Goal: Transaction & Acquisition: Purchase product/service

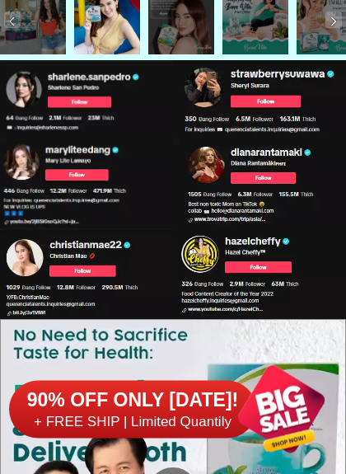
scroll to position [8023, 0]
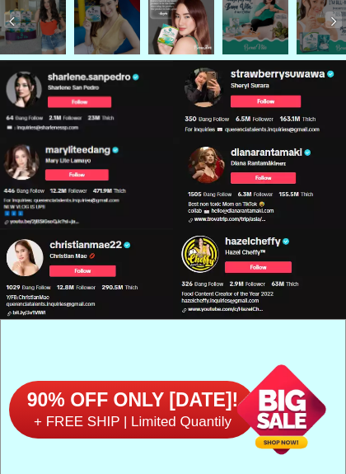
click at [287, 412] on div at bounding box center [281, 409] width 129 height 129
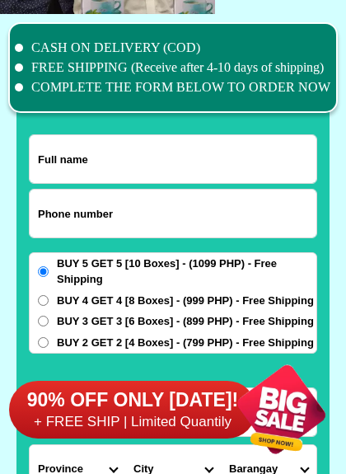
scroll to position [12805, 0]
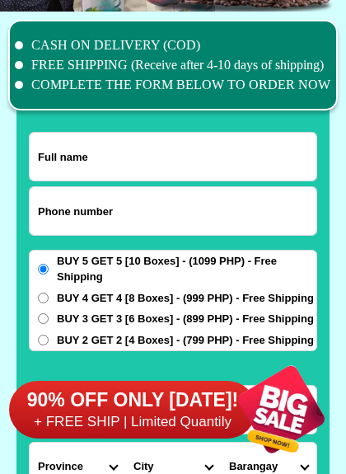
click at [130, 153] on input "Input full_name" at bounding box center [173, 157] width 287 height 48
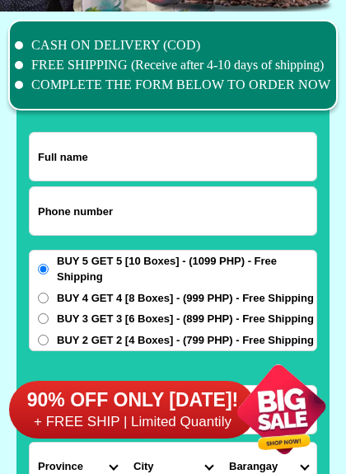
type input "[PERSON_NAME]"
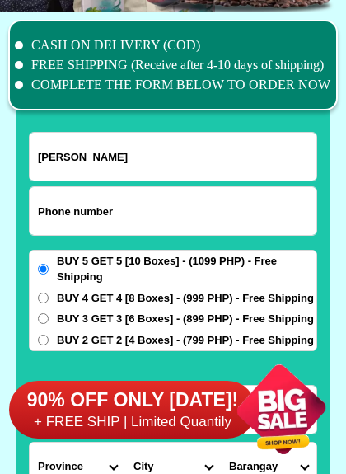
type input "09475484767"
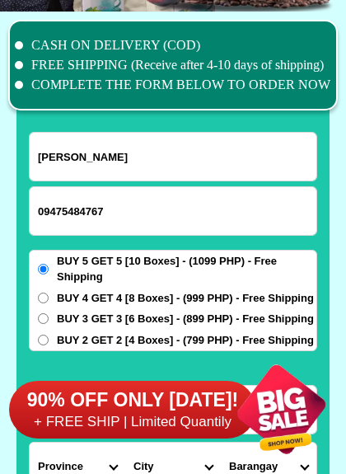
click at [284, 405] on div at bounding box center [281, 409] width 129 height 129
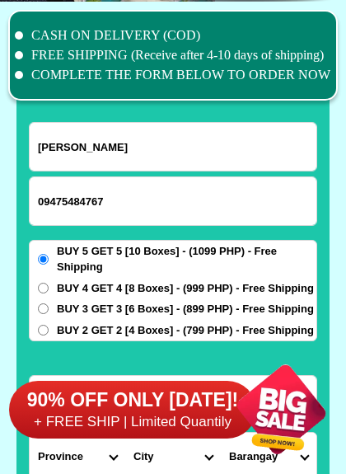
scroll to position [12817, 0]
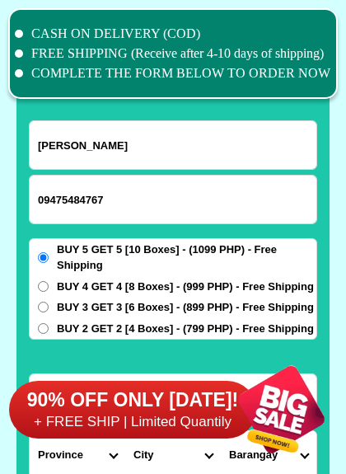
click at [287, 430] on div at bounding box center [281, 409] width 129 height 129
click at [148, 406] on h6 "90% OFF ONLY [DATE]!" at bounding box center [132, 400] width 247 height 25
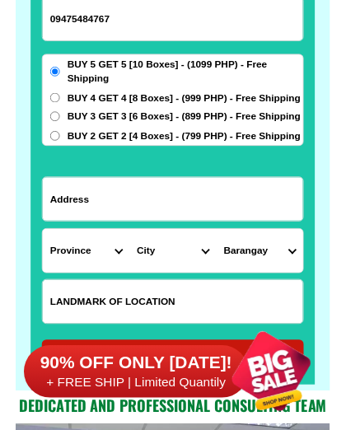
scroll to position [12995, 0]
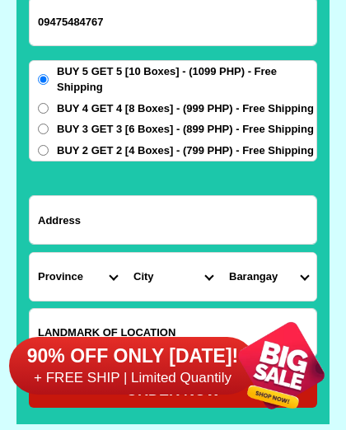
click at [113, 228] on input "Input address" at bounding box center [173, 220] width 287 height 48
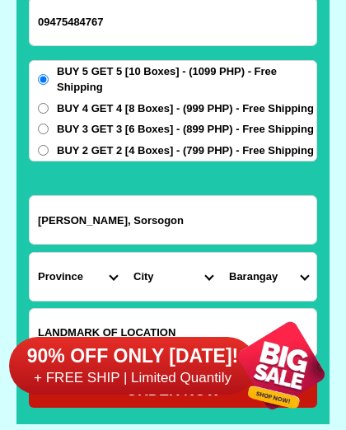
type input "[PERSON_NAME], Sorsogon"
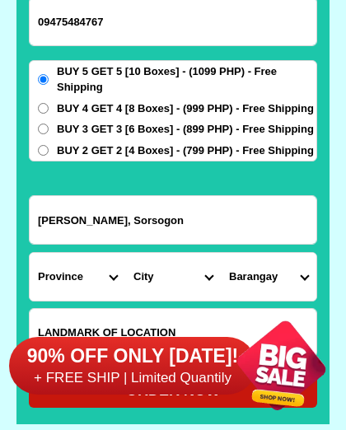
click at [66, 275] on select "Province [GEOGRAPHIC_DATA] [GEOGRAPHIC_DATA] [GEOGRAPHIC_DATA] [GEOGRAPHIC_DATA…" at bounding box center [78, 277] width 96 height 48
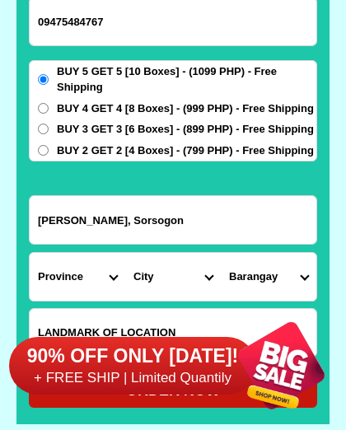
select select "63_662"
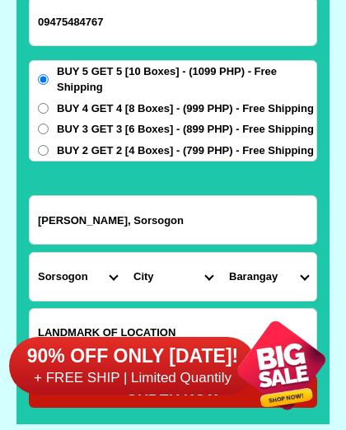
click at [247, 278] on select "Barangay" at bounding box center [269, 277] width 96 height 48
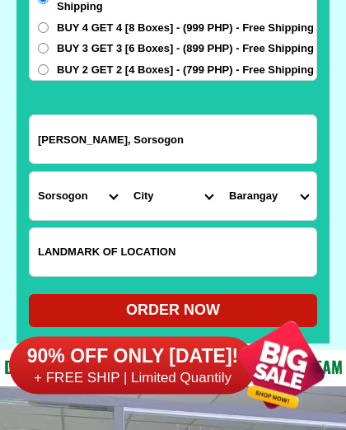
scroll to position [13076, 0]
click at [251, 198] on select "Barangay" at bounding box center [269, 196] width 96 height 48
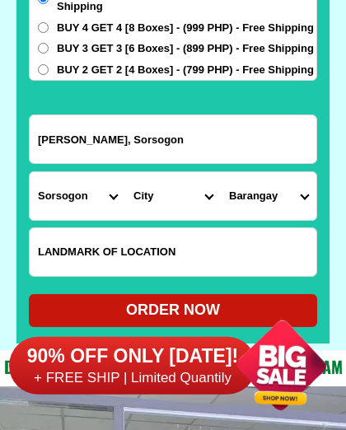
click at [234, 200] on select "Barangay" at bounding box center [269, 196] width 96 height 48
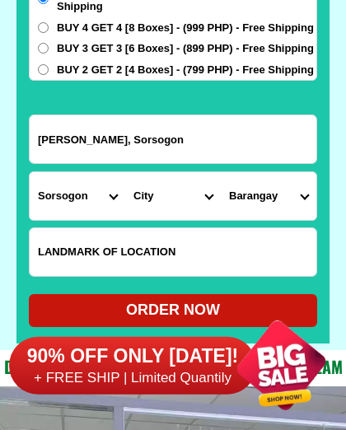
click at [250, 198] on select "Barangay" at bounding box center [269, 196] width 96 height 48
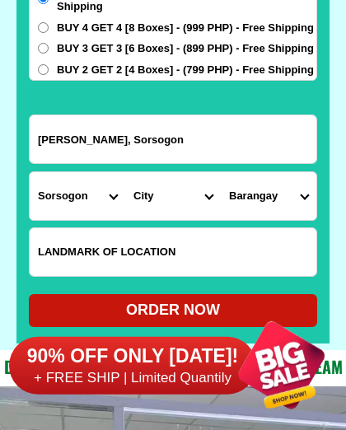
click at [122, 251] on input "Input LANDMARKOFLOCATION" at bounding box center [173, 252] width 287 height 48
type input "Katabi ng Kapilya ng INC"
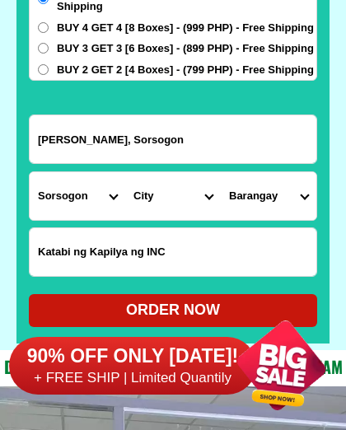
click at [177, 303] on div "90% OFF ONLY [DATE]! + FREE SHIP | Limited Quantily" at bounding box center [177, 365] width 337 height 129
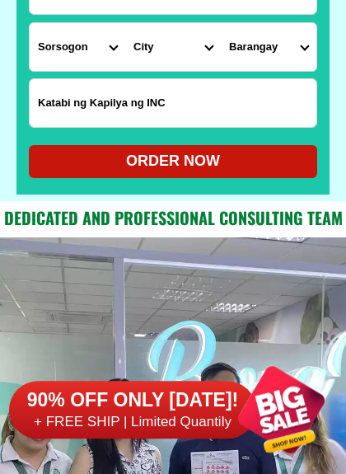
scroll to position [13225, 0]
click at [169, 163] on div "ORDER NOW" at bounding box center [173, 161] width 289 height 22
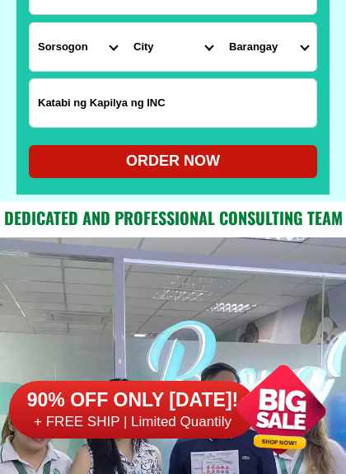
type input "[PERSON_NAME], Sorsogon"
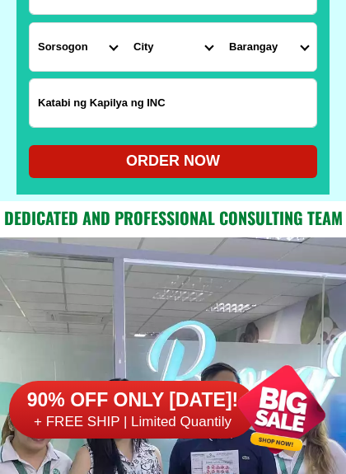
click at [183, 164] on div "ORDER NOW" at bounding box center [173, 161] width 289 height 22
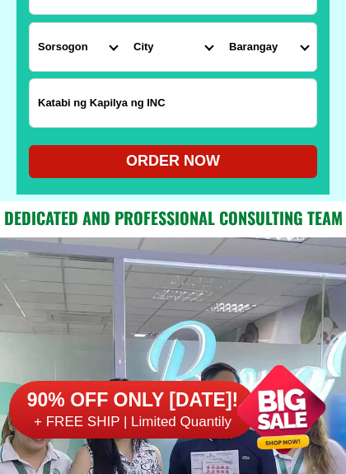
radio input "true"
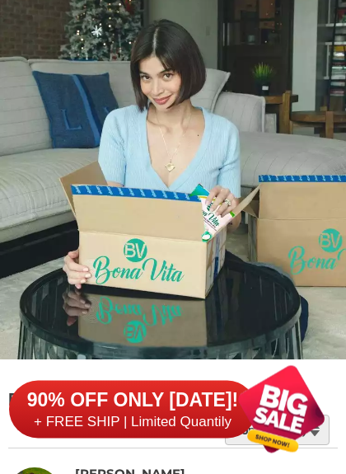
scroll to position [13881, 0]
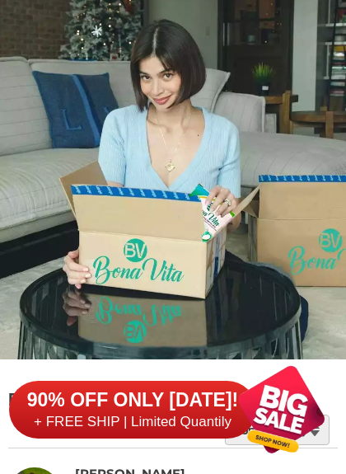
click at [181, 409] on h6 "90% OFF ONLY [DATE]!" at bounding box center [132, 400] width 247 height 25
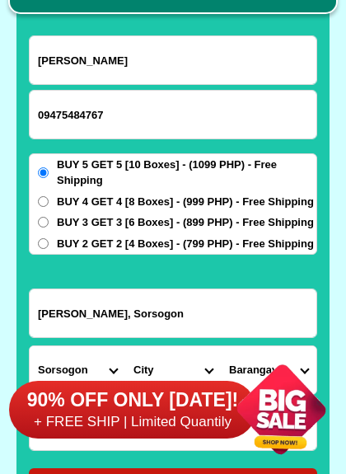
scroll to position [12817, 0]
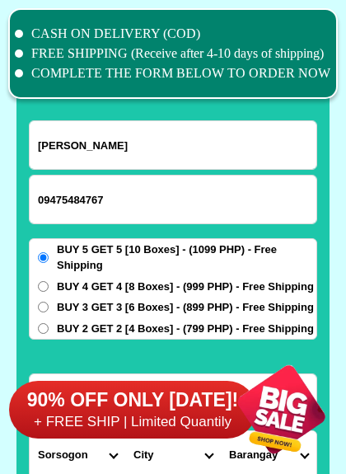
click at [279, 409] on div at bounding box center [281, 409] width 129 height 129
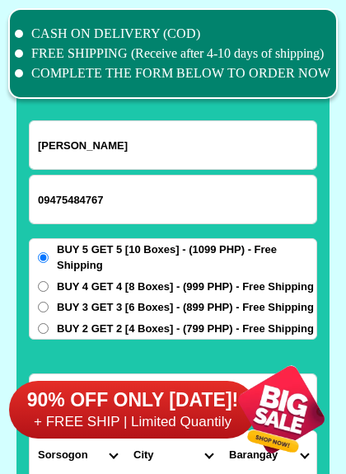
click at [282, 430] on div at bounding box center [281, 409] width 129 height 129
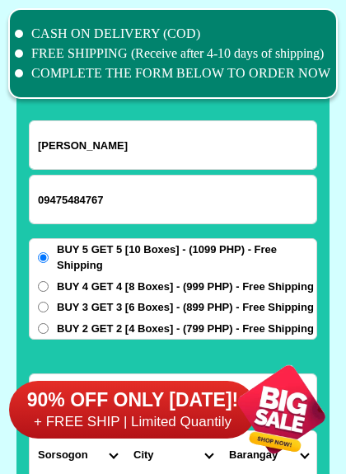
click at [287, 430] on div at bounding box center [281, 409] width 129 height 129
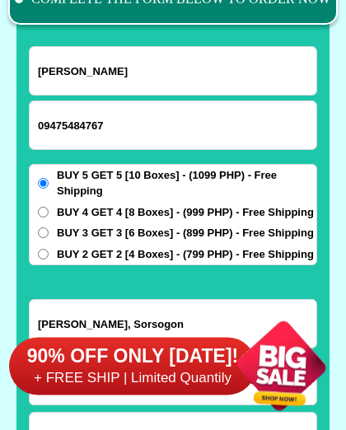
scroll to position [12890, 0]
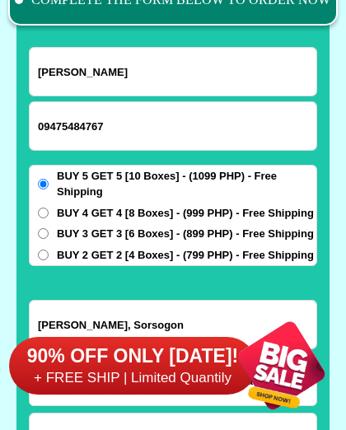
click at [45, 180] on input "BUY 5 GET 5 [10 Boxes] - (1099 PHP) - Free Shipping" at bounding box center [43, 184] width 11 height 11
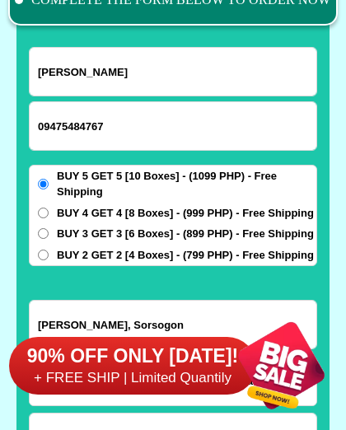
click at [89, 172] on span "BUY 5 GET 5 [10 Boxes] - (1099 PHP) - Free Shipping" at bounding box center [187, 184] width 260 height 32
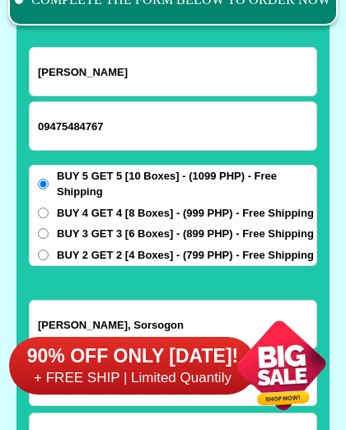
click at [49, 179] on input "BUY 5 GET 5 [10 Boxes] - (1099 PHP) - Free Shipping" at bounding box center [43, 184] width 11 height 11
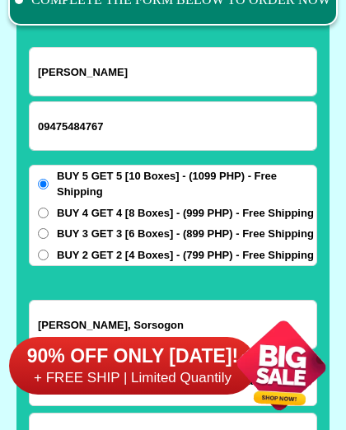
click at [264, 182] on span "BUY 5 GET 5 [10 Boxes] - (1099 PHP) - Free Shipping" at bounding box center [187, 184] width 260 height 32
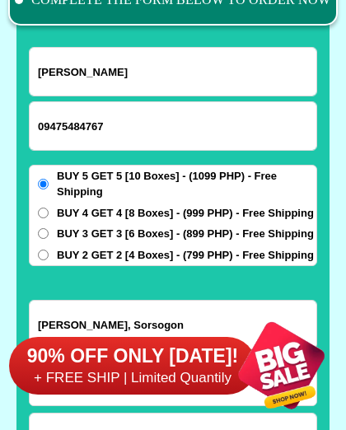
click at [49, 182] on input "BUY 5 GET 5 [10 Boxes] - (1099 PHP) - Free Shipping" at bounding box center [43, 184] width 11 height 11
click at [102, 190] on span "BUY 5 GET 5 [10 Boxes] - (1099 PHP) - Free Shipping" at bounding box center [187, 184] width 260 height 32
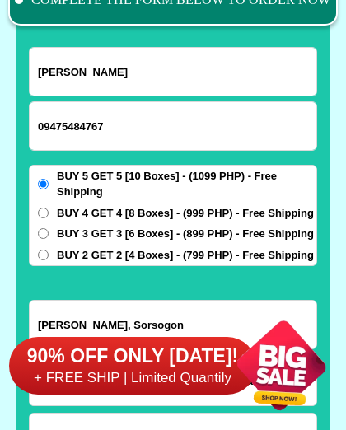
click at [49, 190] on input "BUY 5 GET 5 [10 Boxes] - (1099 PHP) - Free Shipping" at bounding box center [43, 184] width 11 height 11
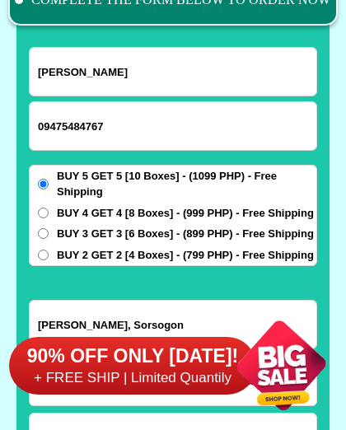
click at [190, 184] on span "BUY 5 GET 5 [10 Boxes] - (1099 PHP) - Free Shipping" at bounding box center [187, 184] width 260 height 32
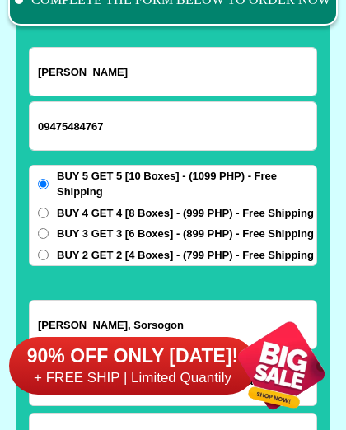
click at [49, 184] on input "BUY 5 GET 5 [10 Boxes] - (1099 PHP) - Free Shipping" at bounding box center [43, 184] width 11 height 11
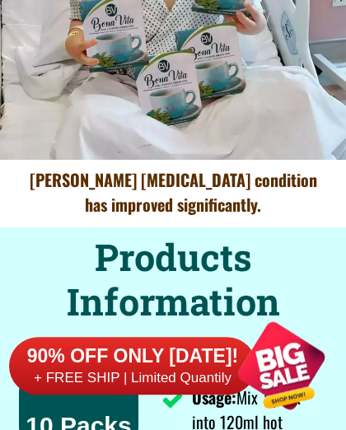
scroll to position [10919, 0]
